Goal: Check status: Check status

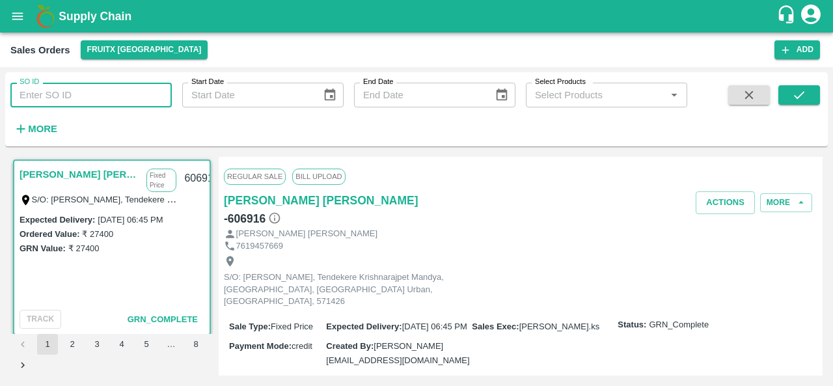
scroll to position [191, 0]
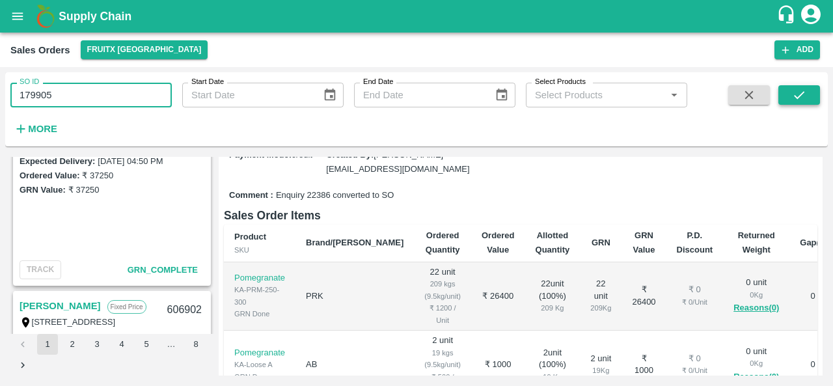
type input "179905"
click at [795, 90] on icon "submit" at bounding box center [799, 95] width 14 height 14
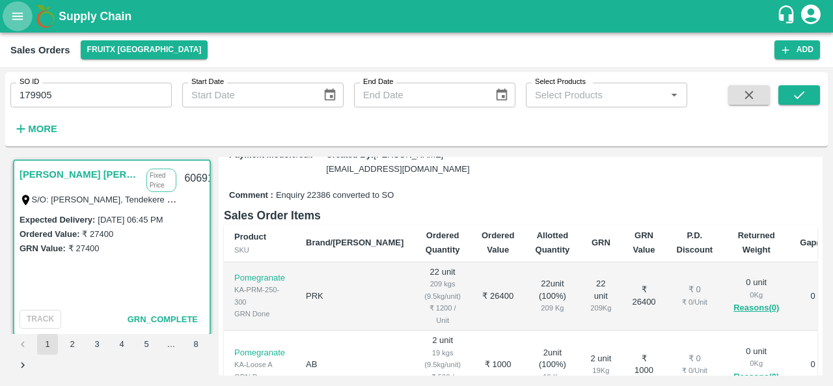
click at [17, 12] on icon "open drawer" at bounding box center [17, 15] width 11 height 7
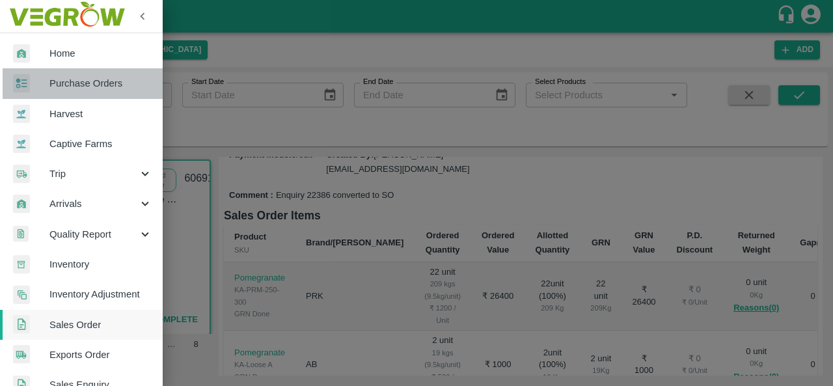
click at [100, 79] on span "Purchase Orders" at bounding box center [100, 83] width 103 height 14
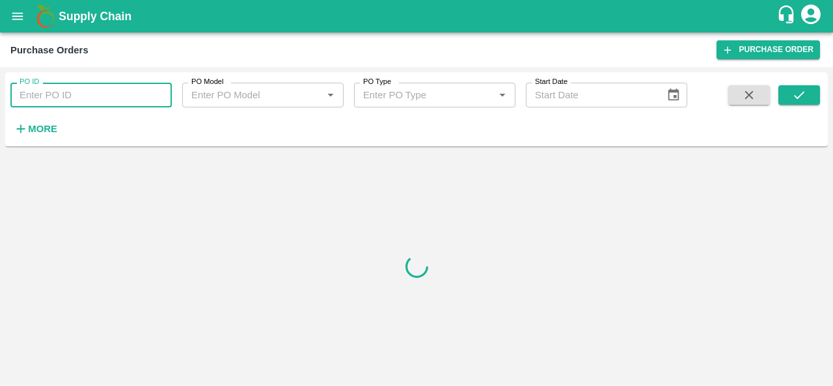
click at [67, 96] on input "PO ID" at bounding box center [90, 95] width 161 height 25
paste input "179905"
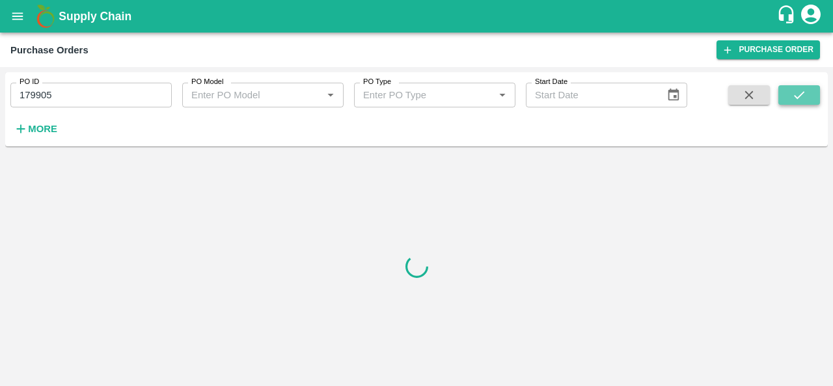
click at [793, 100] on icon "submit" at bounding box center [799, 95] width 14 height 14
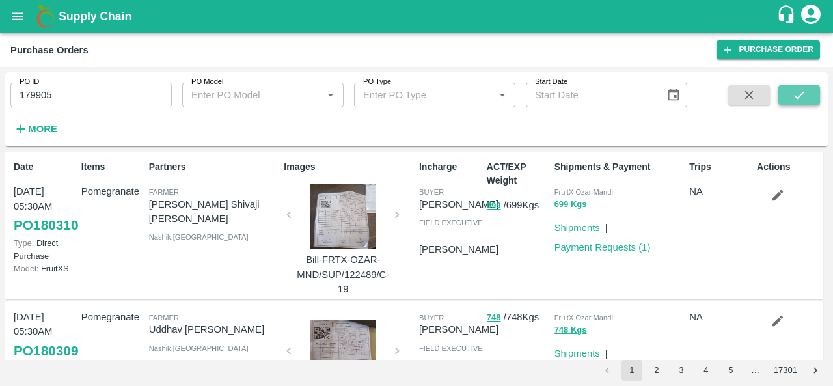
click at [797, 95] on icon "submit" at bounding box center [799, 95] width 14 height 14
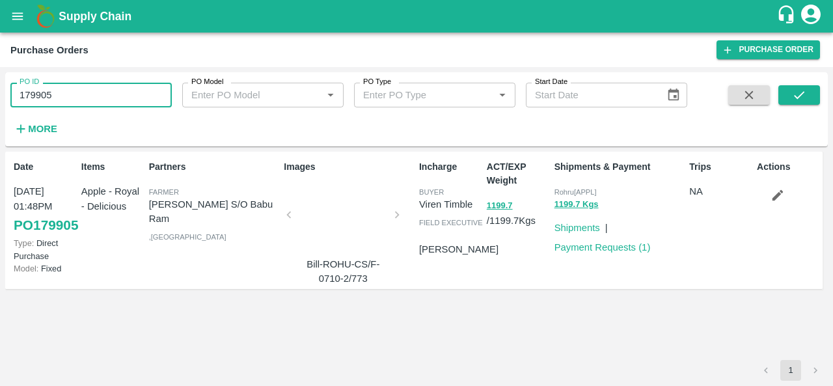
click at [68, 94] on input "179905" at bounding box center [90, 95] width 161 height 25
paste input "text"
click at [798, 98] on icon "submit" at bounding box center [799, 95] width 14 height 14
click at [111, 88] on input "179894" at bounding box center [90, 95] width 161 height 25
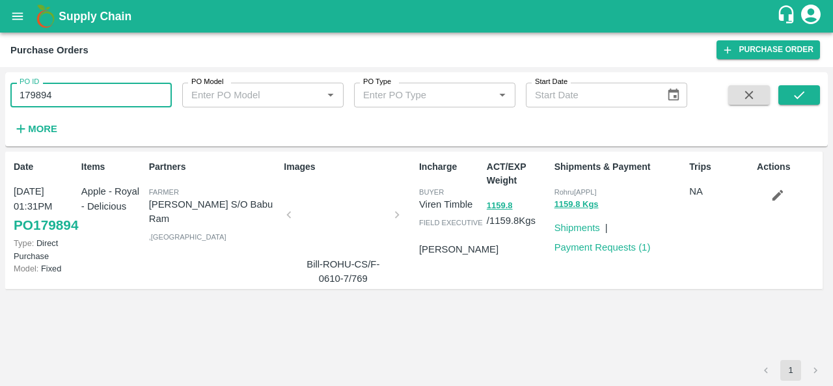
click at [111, 88] on input "179894" at bounding box center [90, 95] width 161 height 25
paste input "text"
click at [789, 92] on button "submit" at bounding box center [799, 95] width 42 height 20
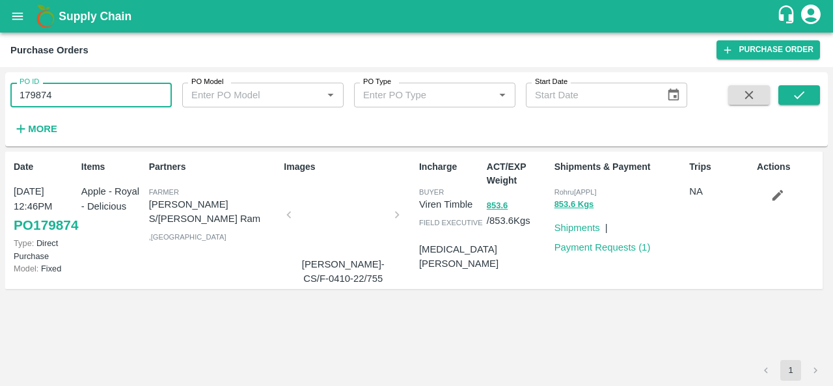
click at [74, 103] on input "179874" at bounding box center [90, 95] width 161 height 25
paste input "text"
click at [789, 89] on button "submit" at bounding box center [799, 95] width 42 height 20
click at [106, 96] on input "179724" at bounding box center [90, 95] width 161 height 25
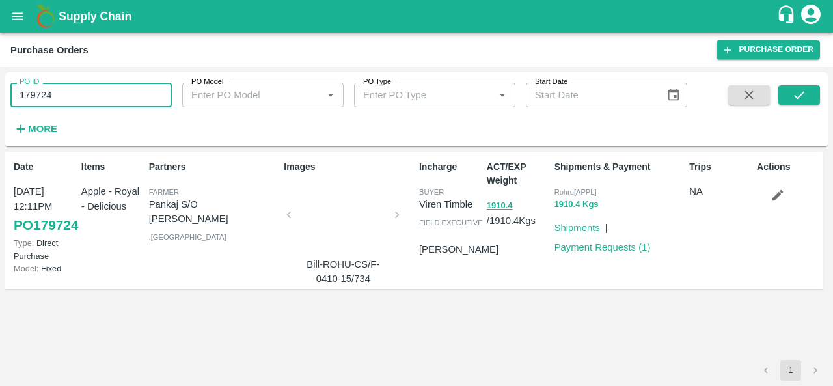
click at [106, 96] on input "179724" at bounding box center [90, 95] width 161 height 25
paste input "text"
type input "180158"
click at [792, 94] on icon "submit" at bounding box center [799, 95] width 14 height 14
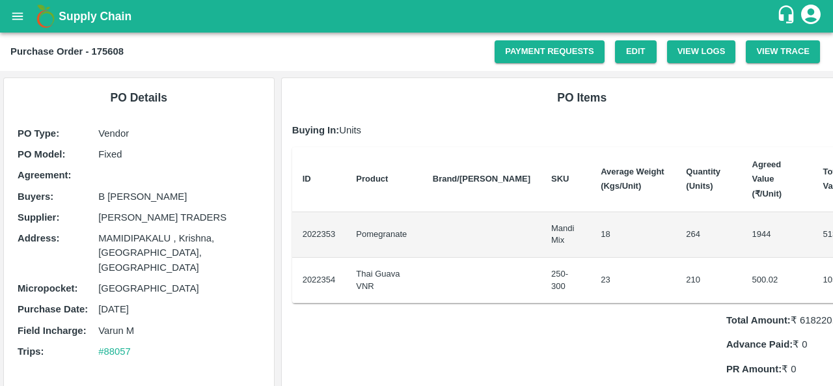
click at [534, 320] on div "Total Amount: ₹ 618220.2 Advance Paid: ₹ 0 PR Amount: ₹ 0 Outstanding Amount: ₹…" at bounding box center [582, 351] width 580 height 97
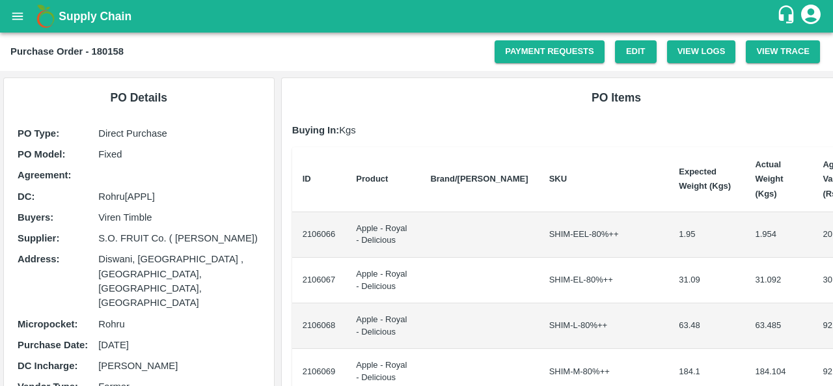
click at [232, 338] on p "10 Oct 2025" at bounding box center [178, 345] width 161 height 14
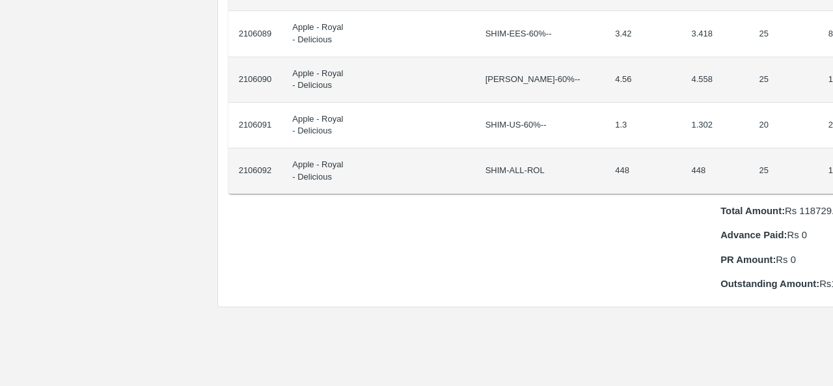
scroll to position [1250, 64]
click at [504, 215] on div "Total Amount: Rs 118729.68 Advance Paid: Rs 0 PR Amount: Rs 0 Outstanding Amoun…" at bounding box center [552, 243] width 649 height 97
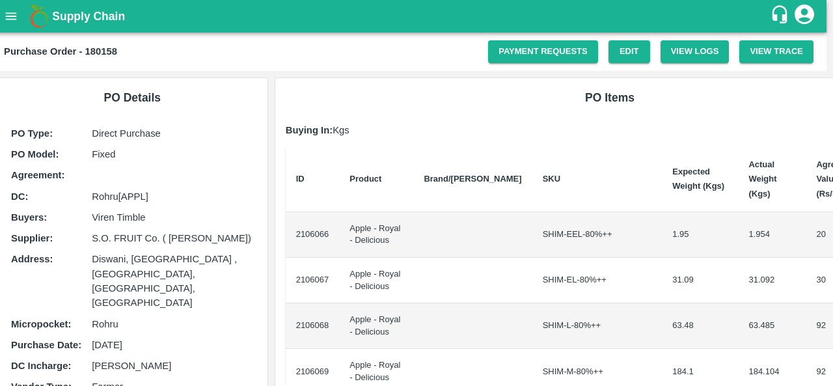
scroll to position [0, 0]
